Goal: Task Accomplishment & Management: Use online tool/utility

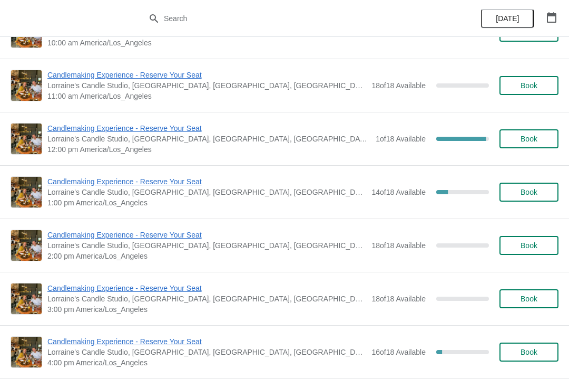
scroll to position [95, 0]
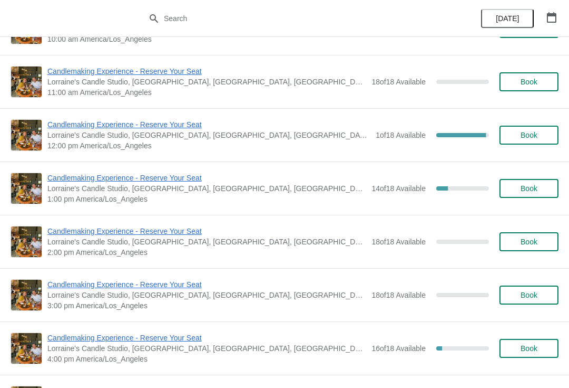
click at [96, 177] on span "Candlemaking Experience - Reserve Your Seat" at bounding box center [206, 177] width 319 height 11
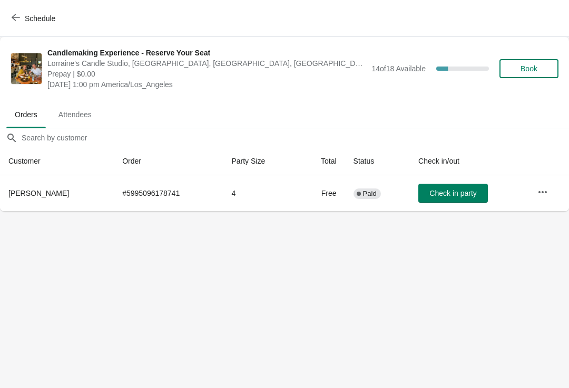
click at [16, 13] on button "Schedule" at bounding box center [34, 18] width 59 height 19
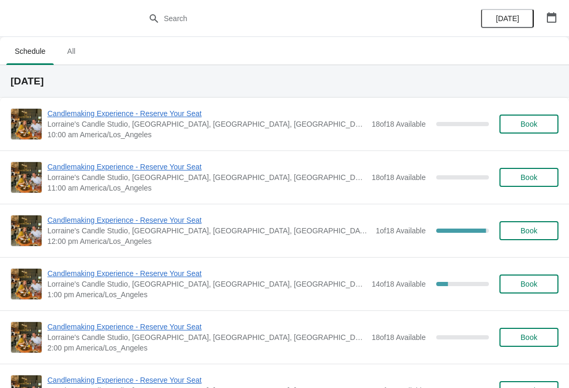
click at [124, 216] on span "Candlemaking Experience - Reserve Your Seat" at bounding box center [208, 220] width 323 height 11
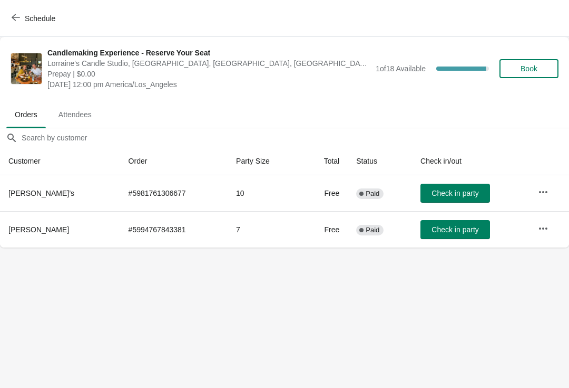
click at [38, 36] on div "Schedule" at bounding box center [284, 18] width 569 height 37
click at [36, 21] on span "Schedule" at bounding box center [40, 18] width 31 height 8
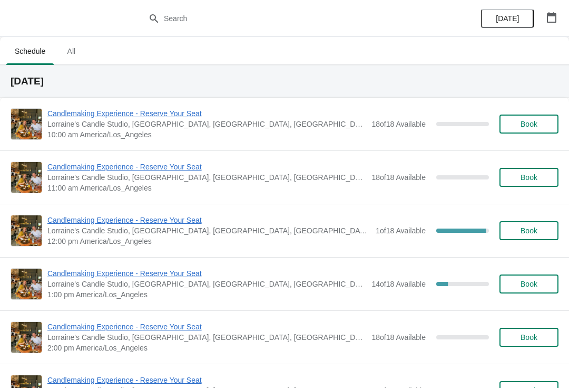
click at [163, 223] on span "Candlemaking Experience - Reserve Your Seat" at bounding box center [208, 220] width 323 height 11
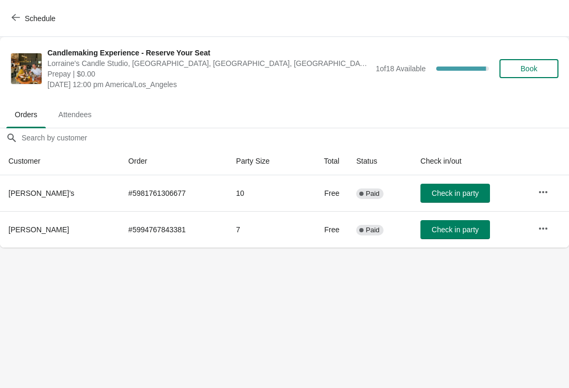
click at [543, 235] on button "button" at bounding box center [543, 228] width 19 height 19
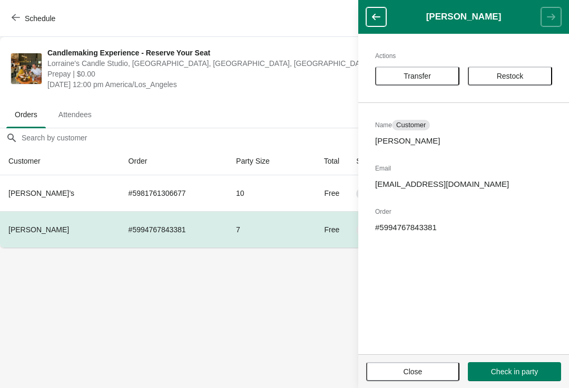
click at [429, 73] on span "Transfer" at bounding box center [417, 76] width 27 height 8
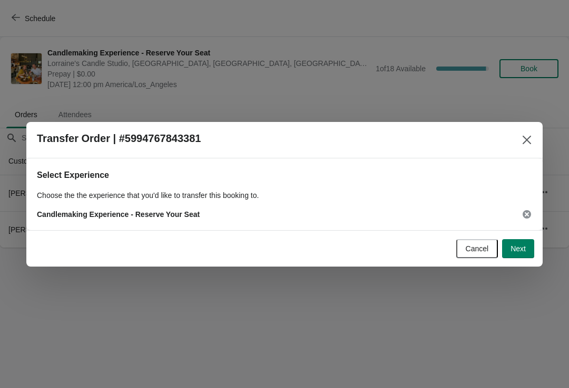
click at [517, 243] on button "Next" at bounding box center [519, 248] width 32 height 19
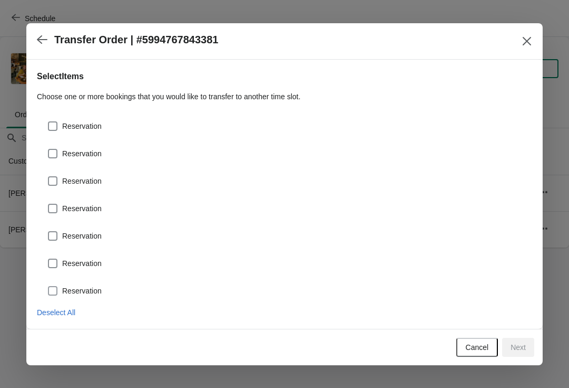
click at [56, 292] on span at bounding box center [52, 290] width 9 height 9
click at [49, 286] on input "Reservation" at bounding box center [48, 286] width 1 height 1
checkbox input "true"
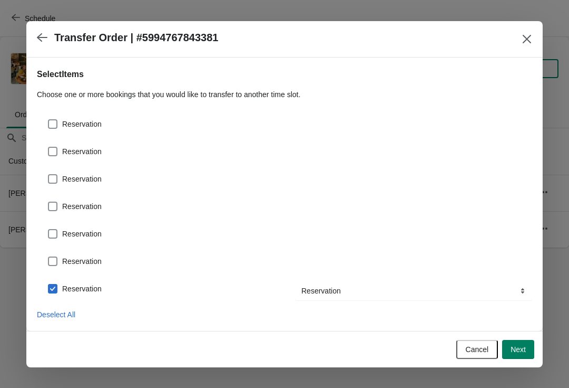
click at [57, 260] on span at bounding box center [52, 260] width 9 height 9
click at [49, 257] on input "Reservation" at bounding box center [48, 256] width 1 height 1
checkbox input "true"
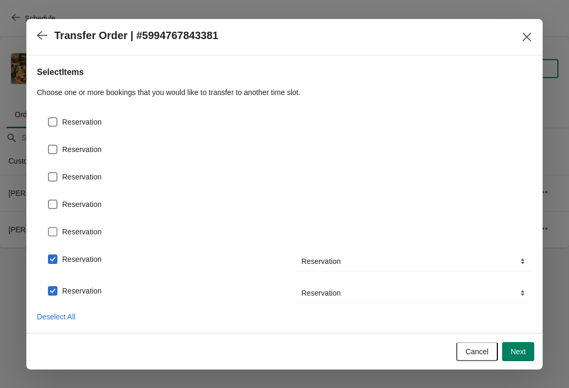
click at [57, 227] on span at bounding box center [52, 231] width 11 height 11
click at [49, 227] on input "Reservation" at bounding box center [48, 227] width 1 height 1
checkbox input "true"
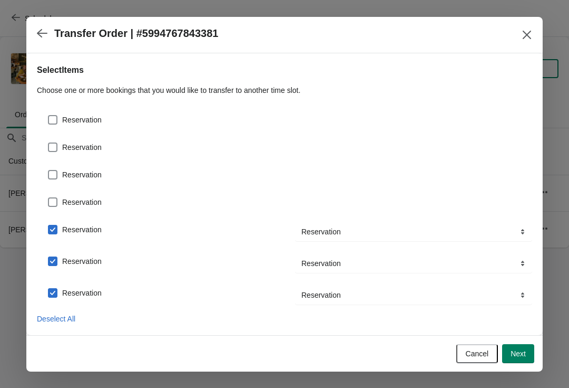
click at [54, 201] on span at bounding box center [52, 201] width 9 height 9
click at [49, 198] on input "Reservation" at bounding box center [48, 197] width 1 height 1
checkbox input "true"
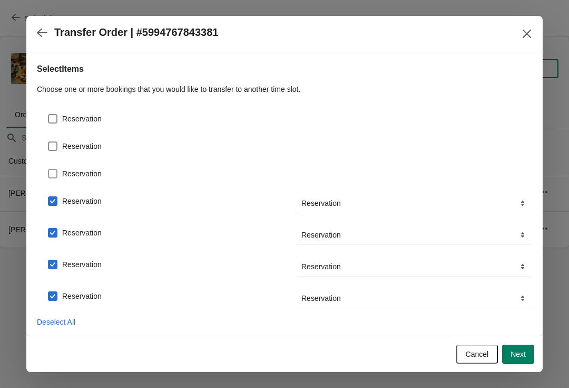
click at [59, 167] on label "Reservation" at bounding box center [74, 173] width 54 height 15
click at [49, 169] on input "Reservation" at bounding box center [48, 169] width 1 height 1
checkbox input "true"
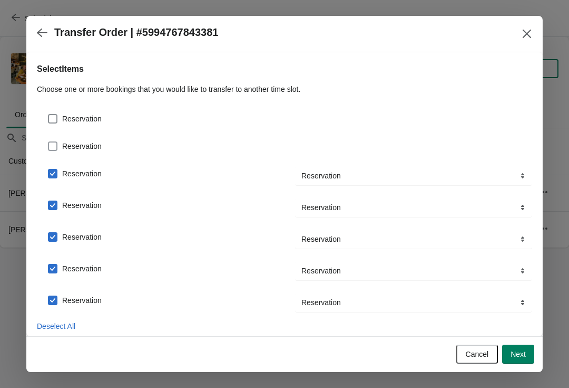
click at [55, 146] on span at bounding box center [52, 145] width 9 height 9
click at [49, 142] on input "Reservation" at bounding box center [48, 141] width 1 height 1
checkbox input "true"
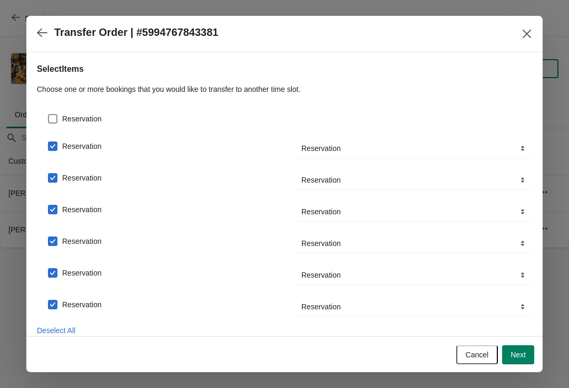
click at [62, 112] on label "Reservation" at bounding box center [74, 118] width 54 height 15
click at [49, 114] on input "Reservation" at bounding box center [48, 114] width 1 height 1
checkbox input "true"
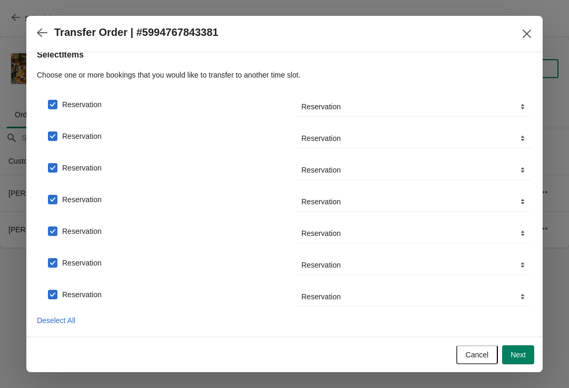
scroll to position [14, 0]
click at [525, 342] on div "Cancel Next" at bounding box center [283, 352] width 504 height 23
click at [521, 351] on span "Next" at bounding box center [518, 354] width 15 height 8
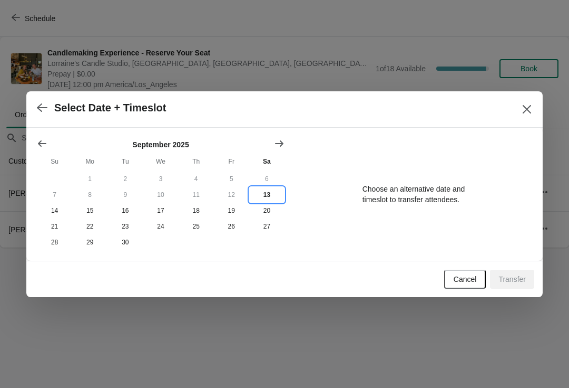
click at [271, 194] on button "13" at bounding box center [266, 195] width 35 height 16
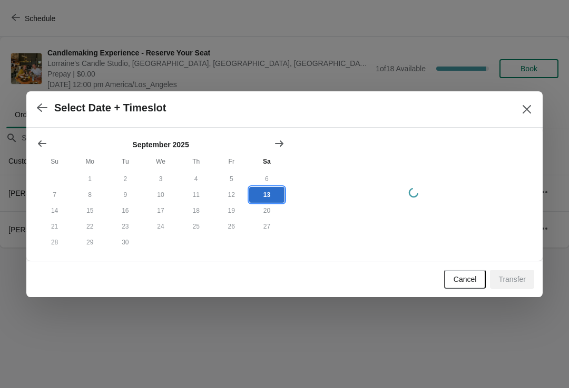
click at [273, 194] on button "13" at bounding box center [266, 195] width 35 height 16
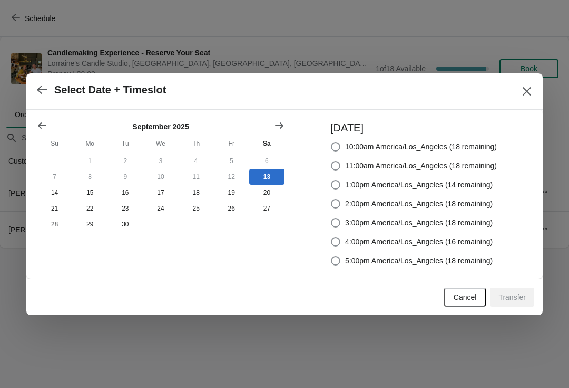
click at [336, 184] on span at bounding box center [335, 184] width 9 height 9
click at [332, 180] on input "1:00pm America/Los_Angeles (14 remaining)" at bounding box center [331, 180] width 1 height 1
radio input "true"
click at [519, 294] on span "Transfer" at bounding box center [512, 297] width 27 height 8
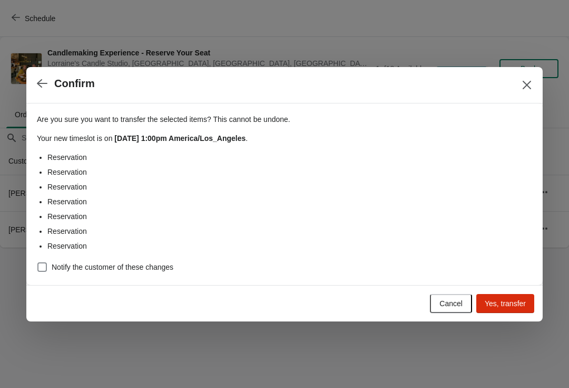
click at [46, 271] on span at bounding box center [41, 266] width 9 height 9
click at [38, 263] on input "Notify the customer of these changes" at bounding box center [37, 262] width 1 height 1
checkbox input "true"
click at [510, 302] on span "Yes, transfer" at bounding box center [505, 303] width 41 height 8
